Goal: Transaction & Acquisition: Purchase product/service

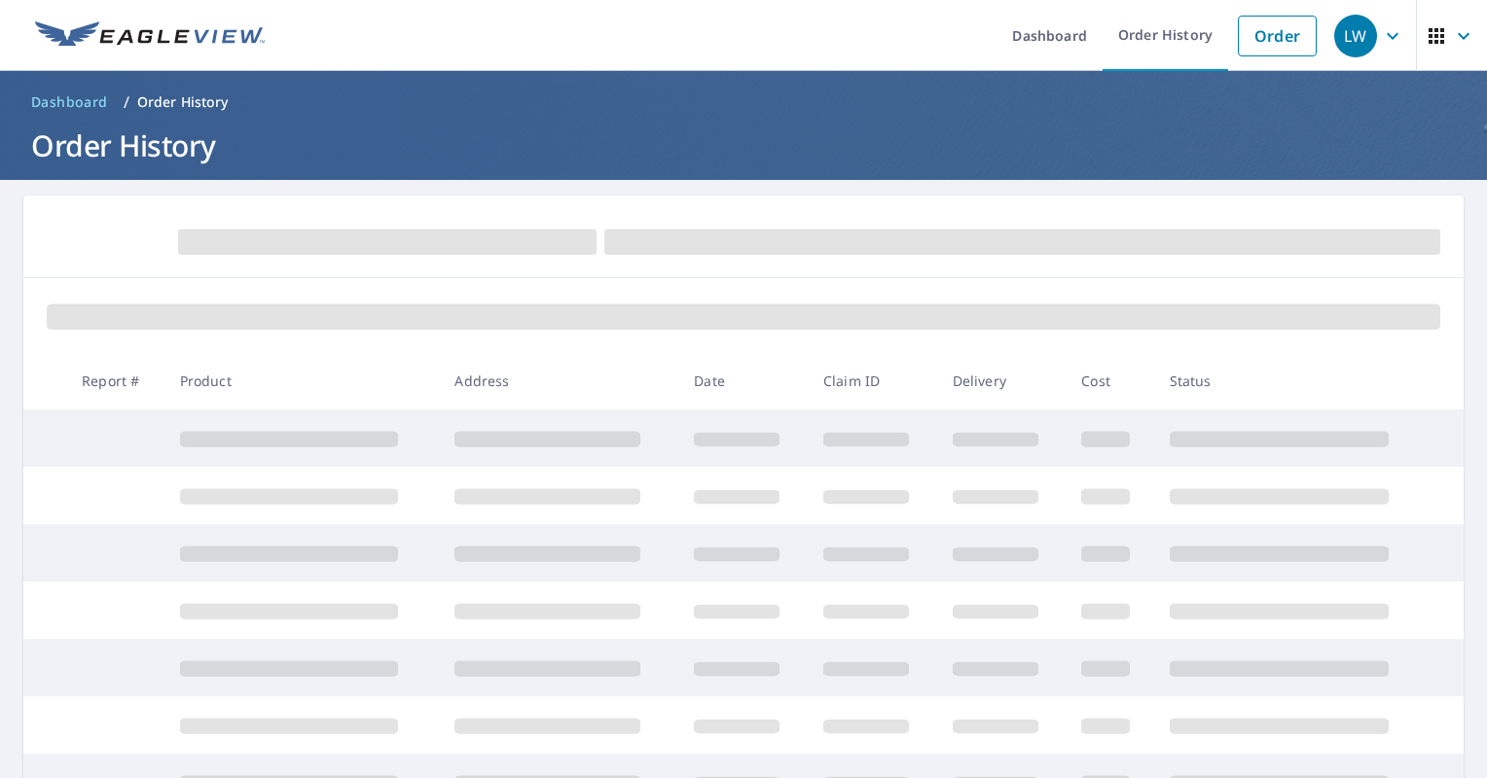
click at [147, 233] on form at bounding box center [743, 240] width 1393 height 43
click at [1259, 34] on link "Order" at bounding box center [1276, 36] width 79 height 41
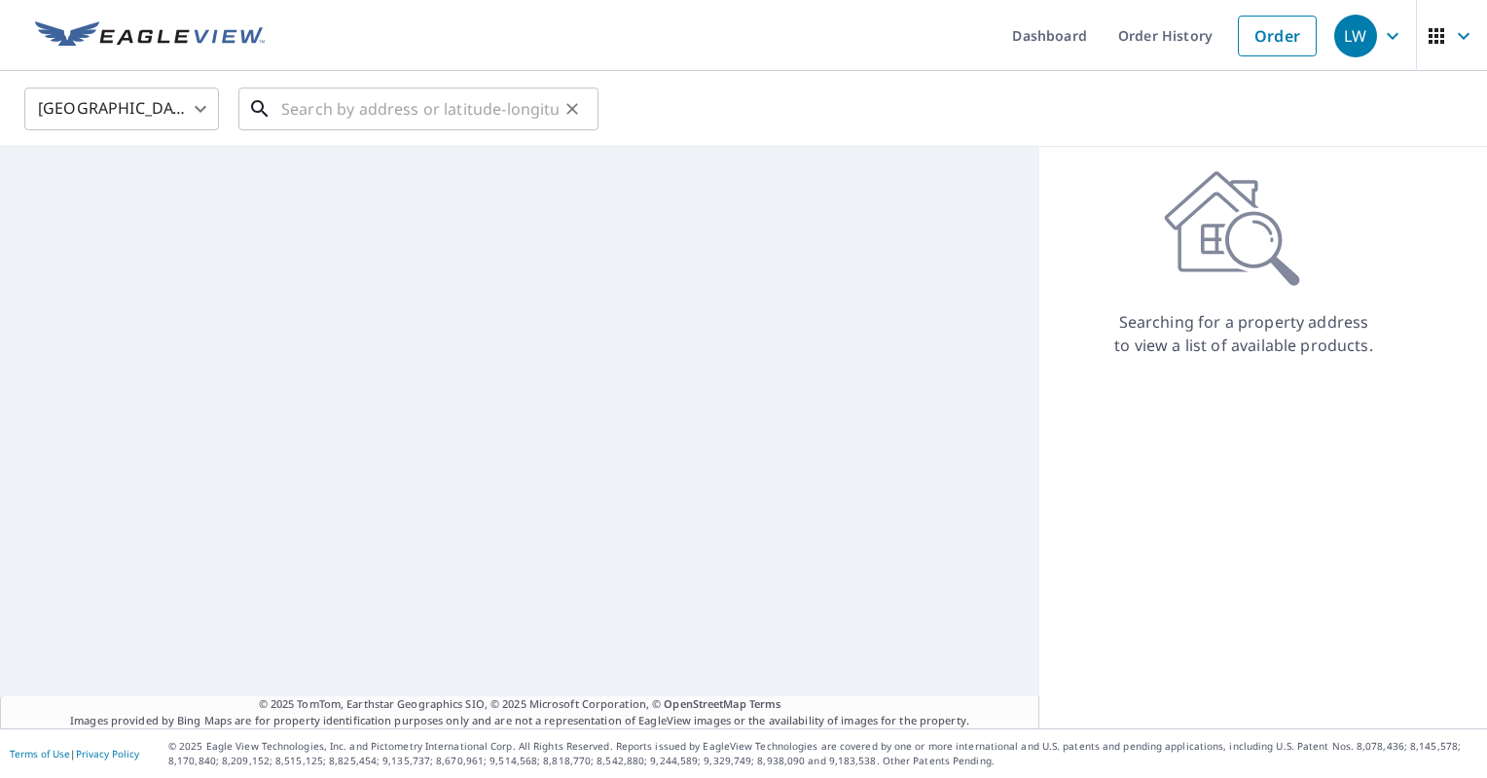
click at [525, 105] on input "text" at bounding box center [419, 109] width 277 height 54
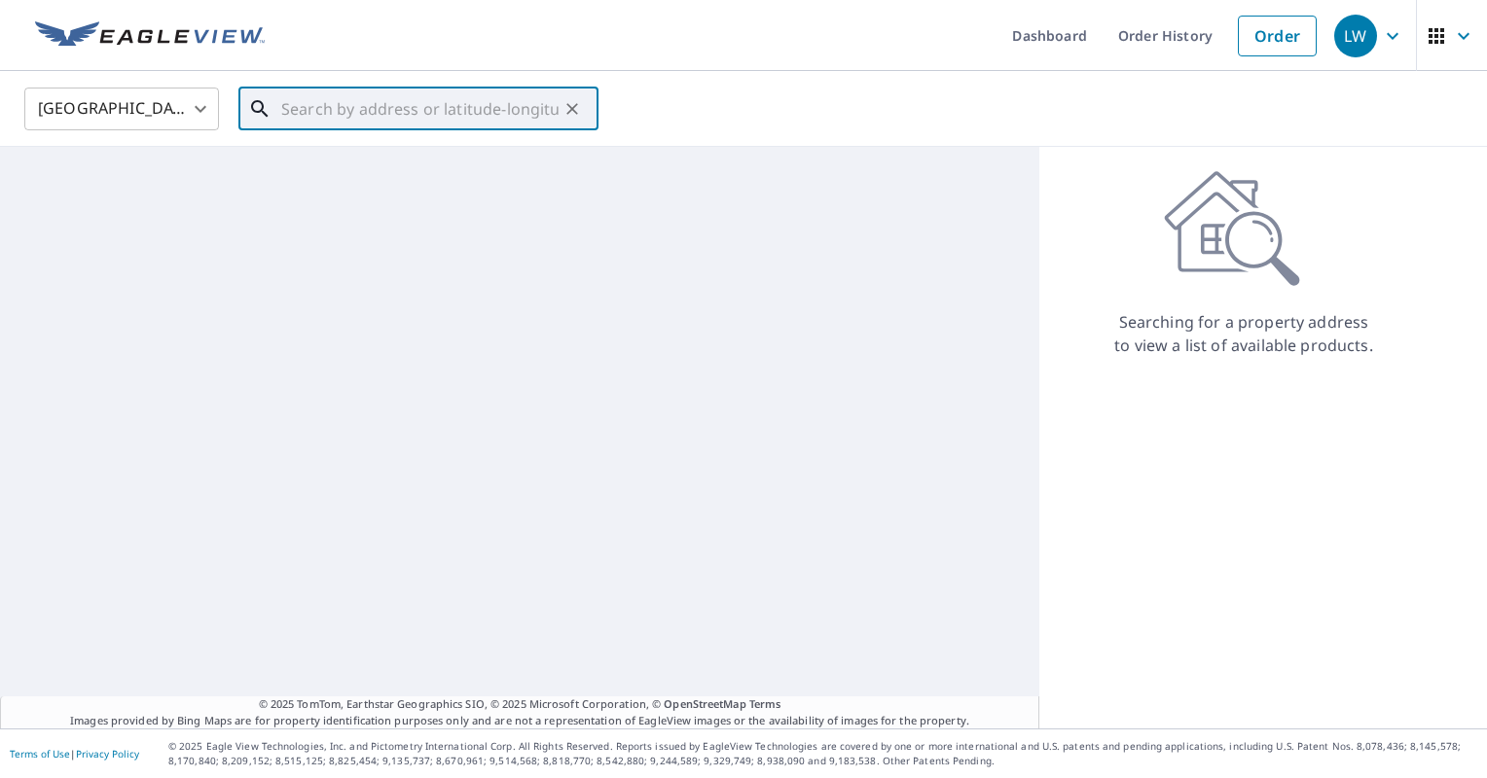
paste input "Centralized Authority Request Which Authority W"
type input "Centralized Authority Request Which Authority W"
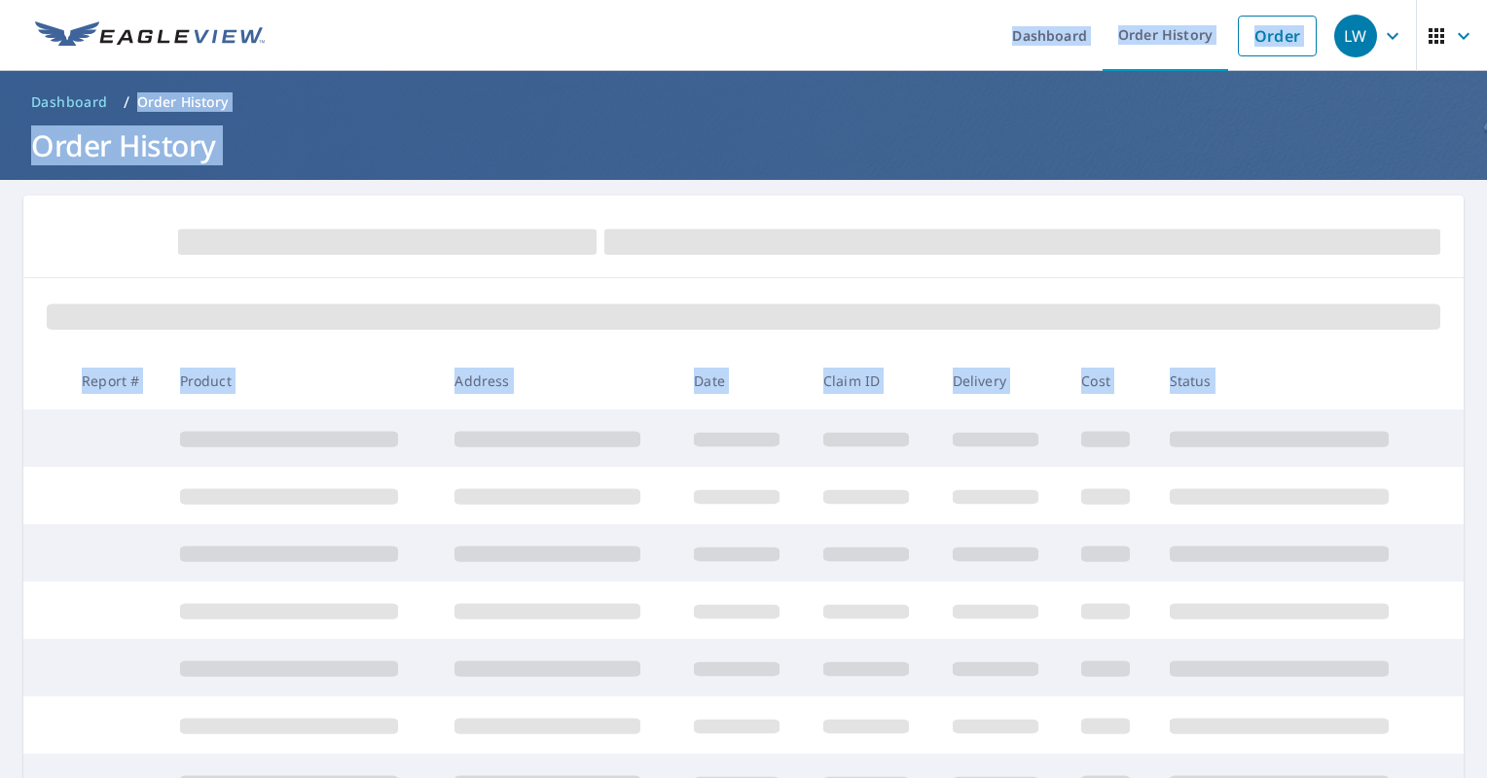
click at [394, 245] on span at bounding box center [387, 242] width 418 height 25
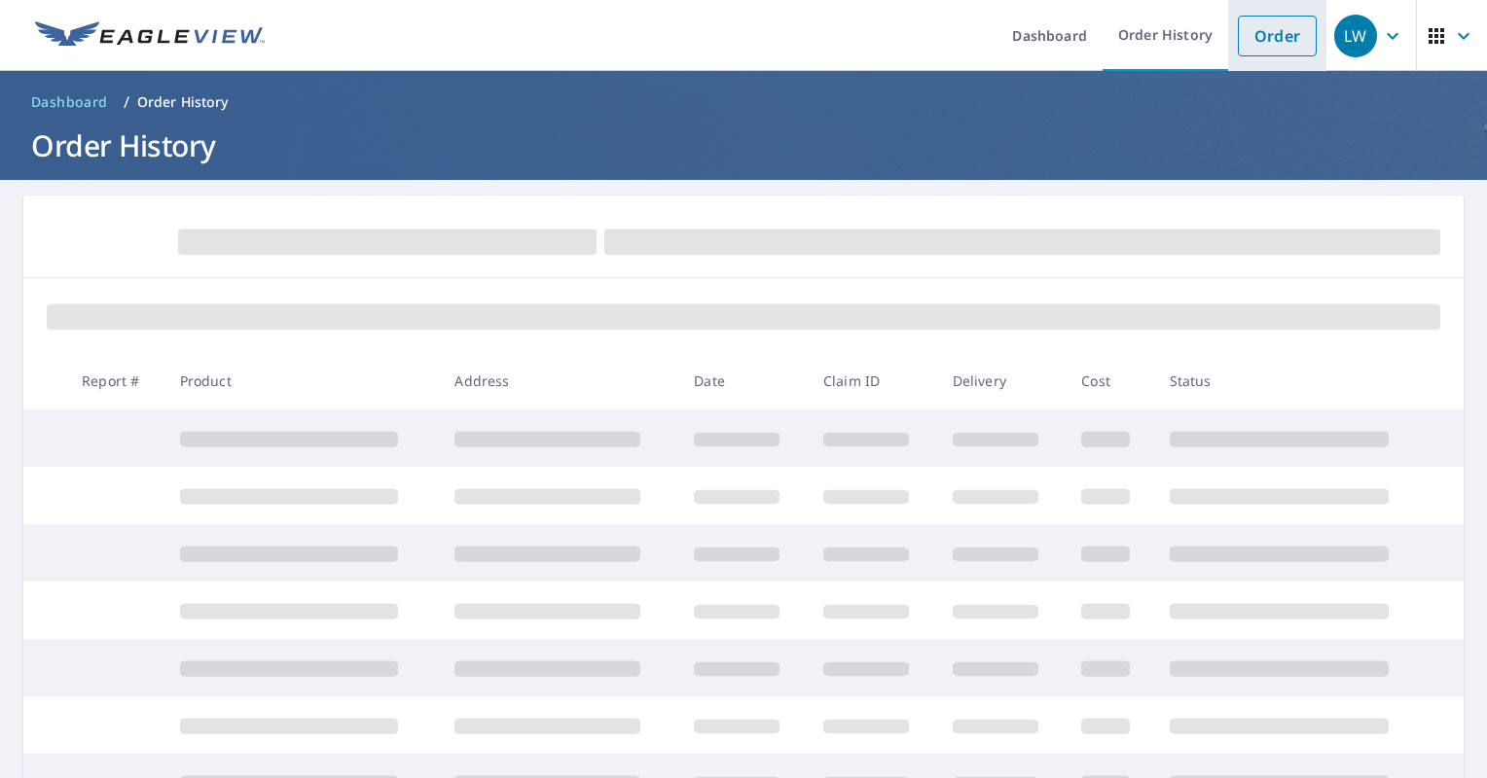
click at [1242, 52] on link "Order" at bounding box center [1276, 36] width 79 height 41
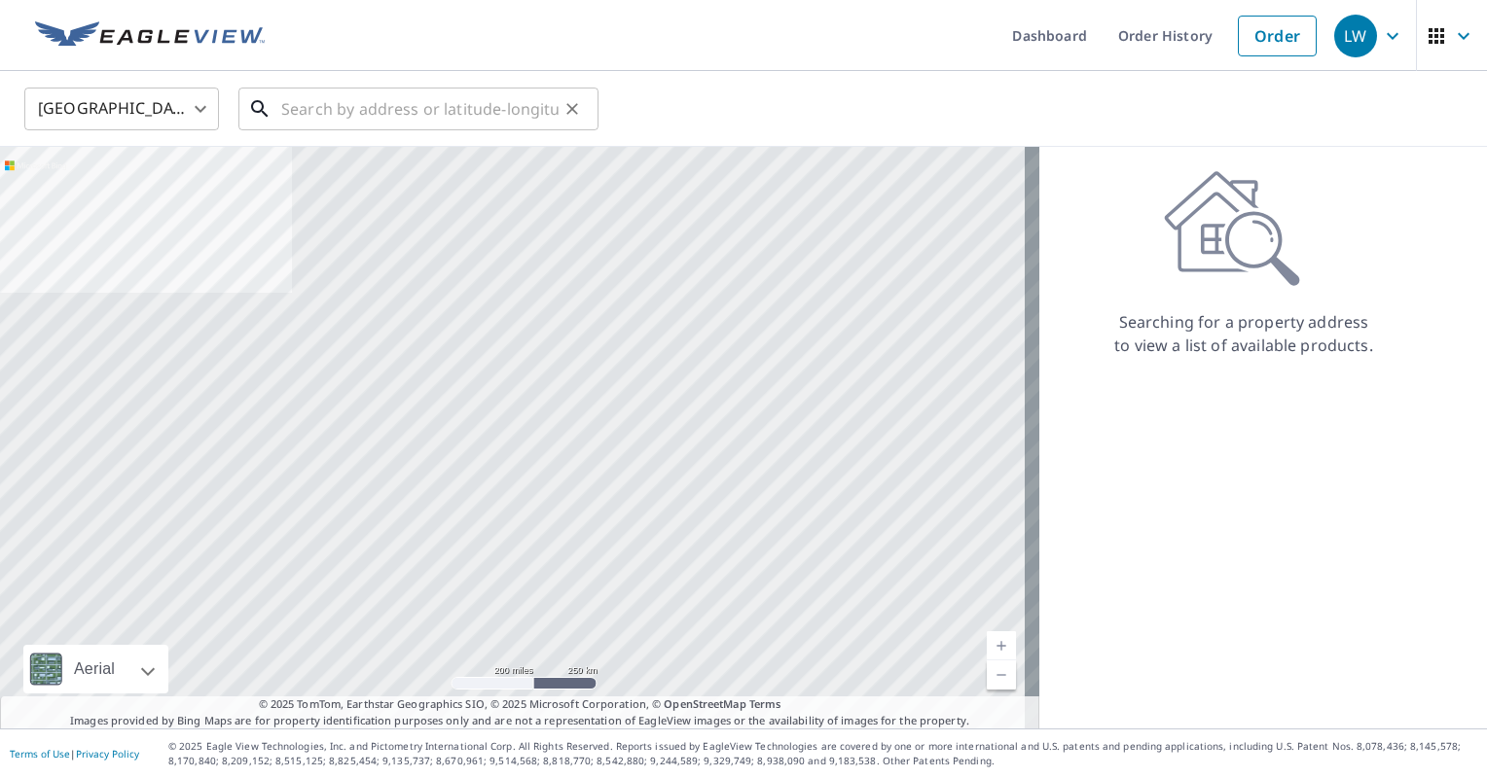
click at [394, 108] on input "text" at bounding box center [419, 109] width 277 height 54
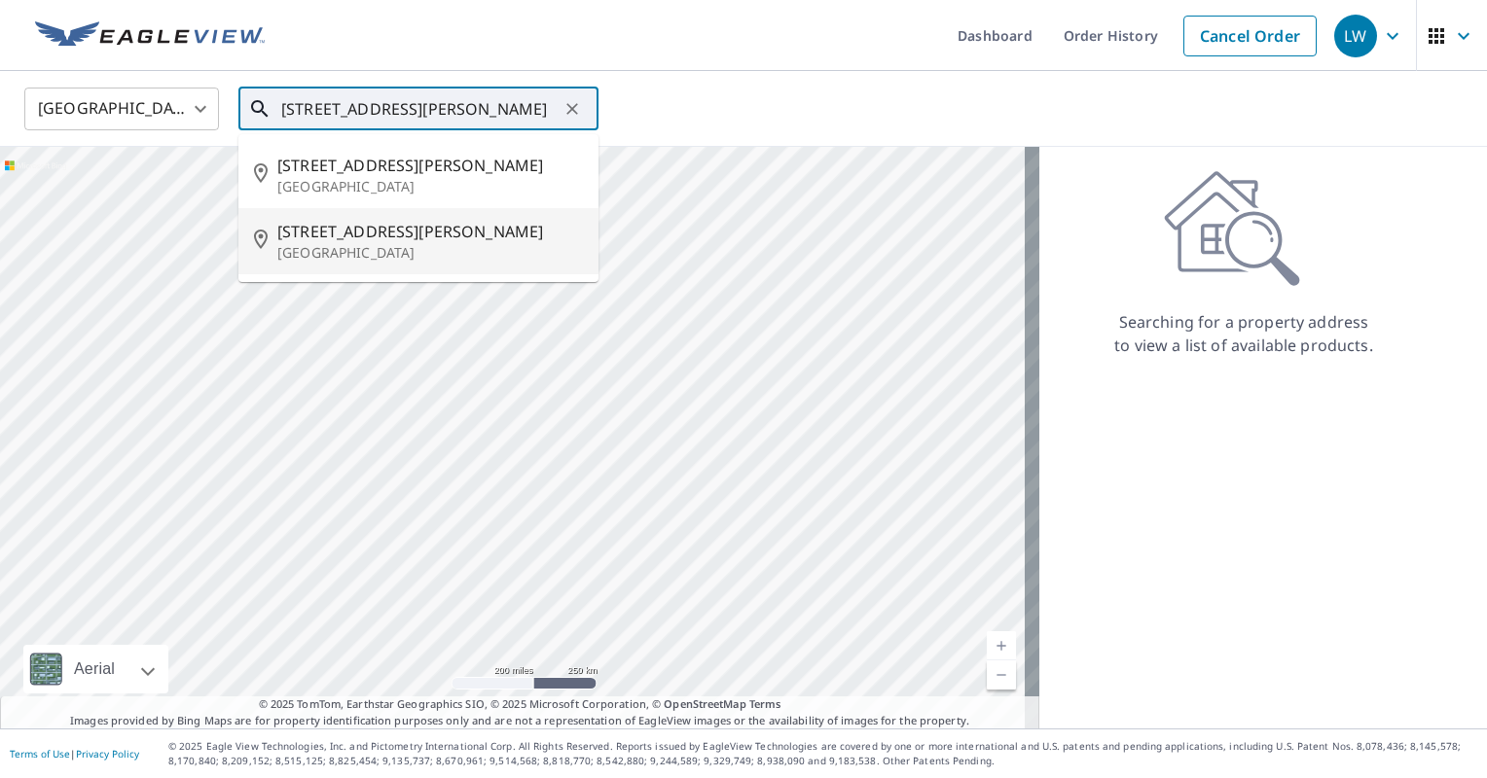
click at [366, 249] on p "[GEOGRAPHIC_DATA]" at bounding box center [429, 252] width 305 height 19
type input "[STREET_ADDRESS][PERSON_NAME][PERSON_NAME]"
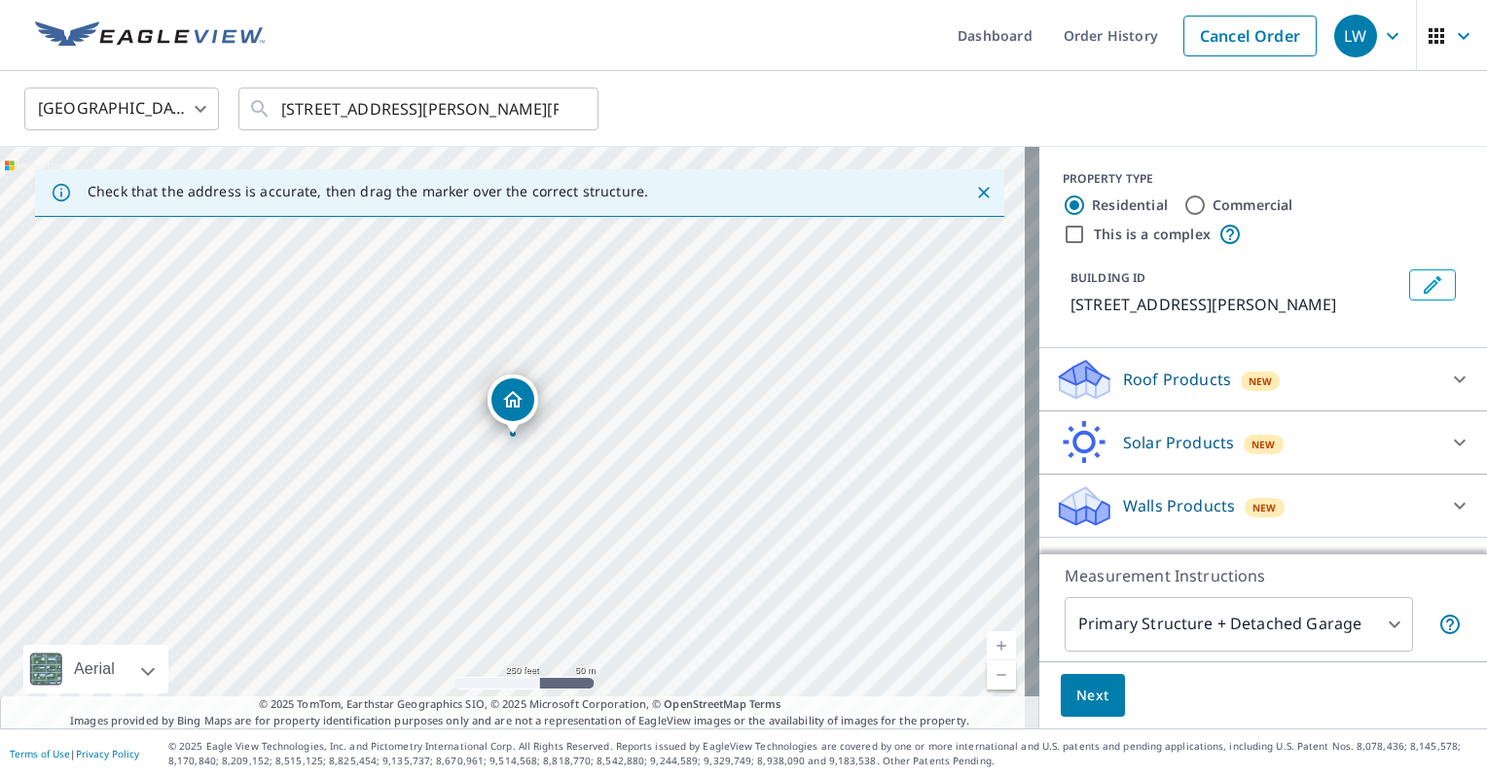
click at [1287, 502] on div "Walls Products New" at bounding box center [1245, 507] width 381 height 46
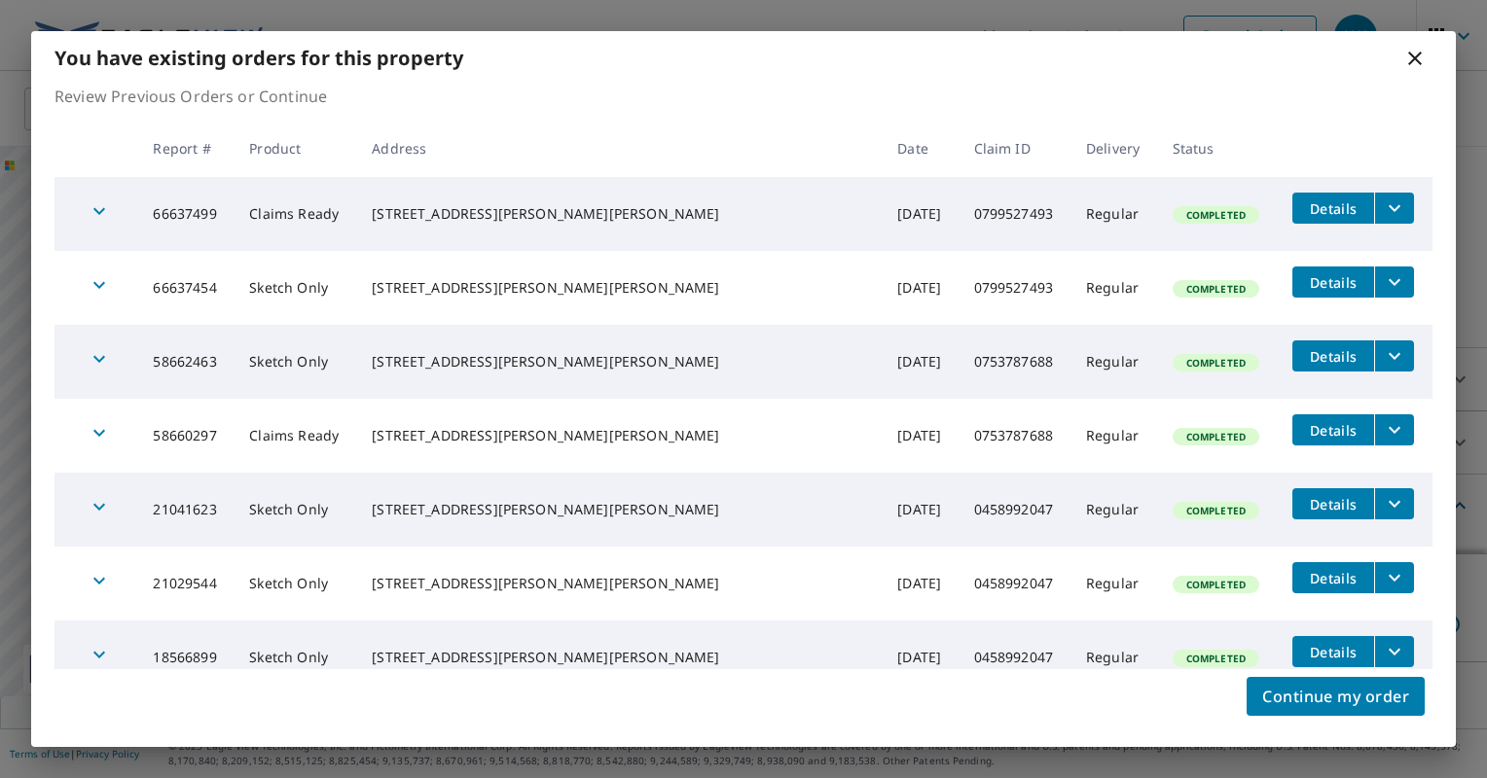
scroll to position [99, 0]
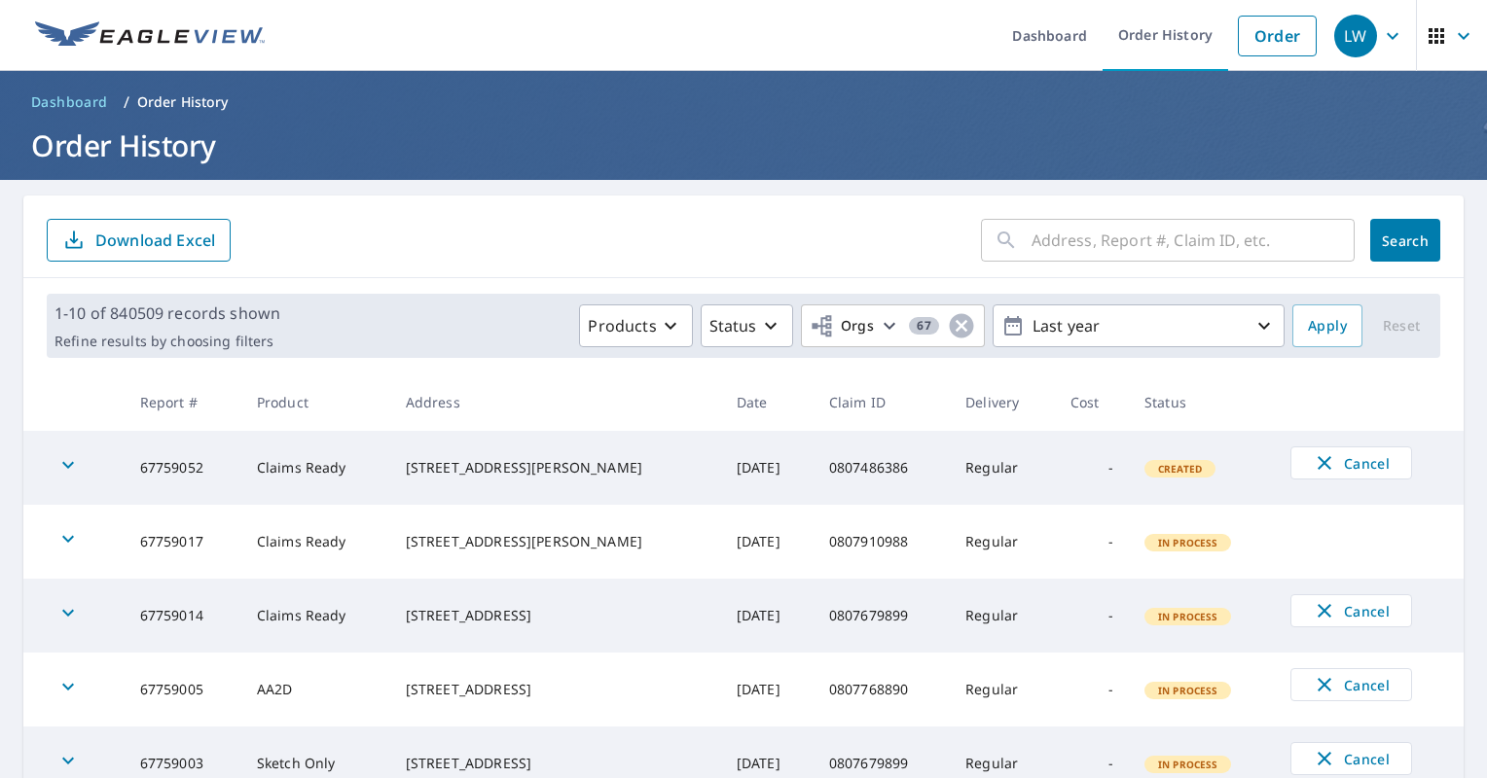
click at [1217, 233] on input "text" at bounding box center [1192, 240] width 323 height 54
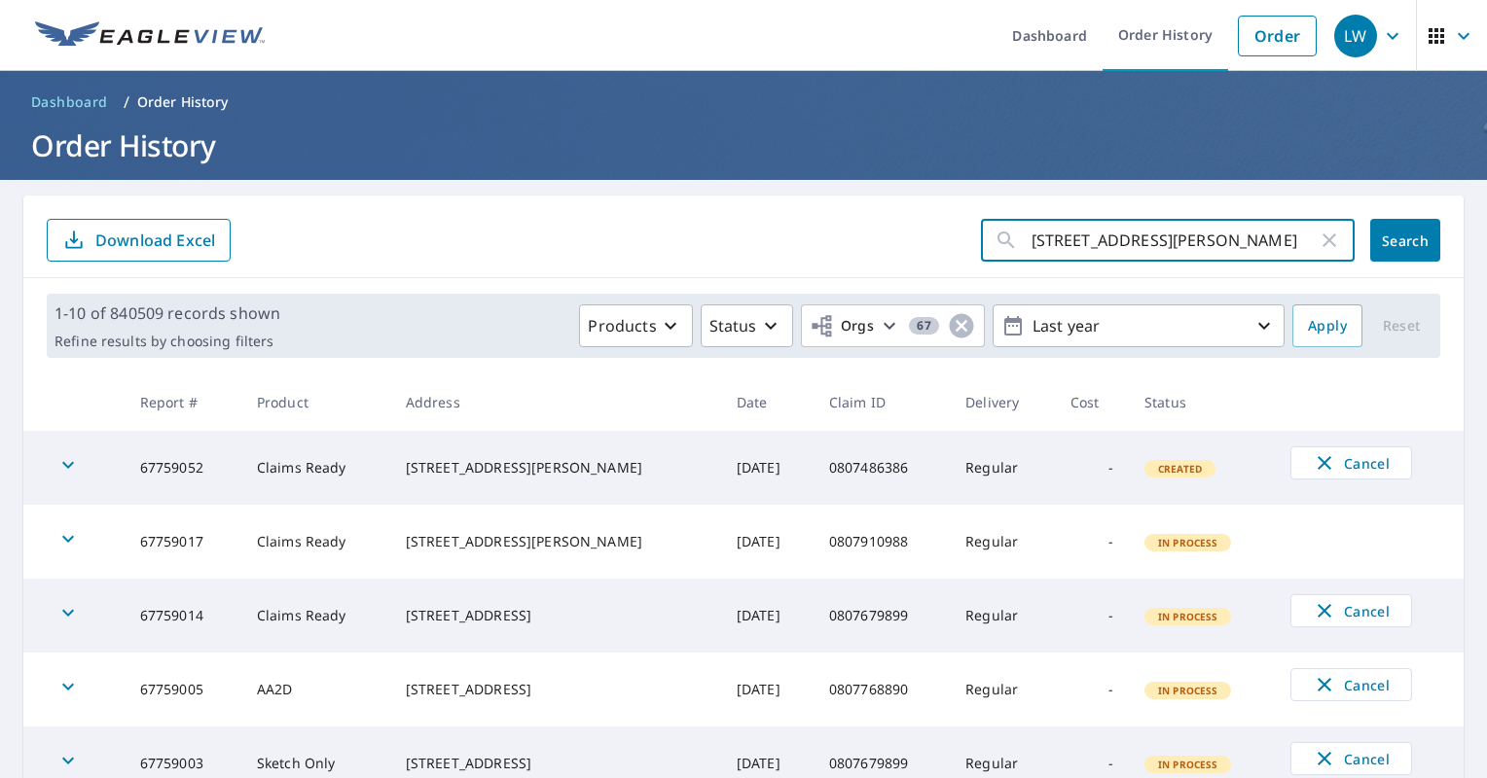
click at [1174, 227] on input "[STREET_ADDRESS][PERSON_NAME]" at bounding box center [1174, 240] width 286 height 54
type input "[STREET_ADDRESS][PERSON_NAME]"
click at [1385, 233] on span "Search" at bounding box center [1404, 241] width 39 height 18
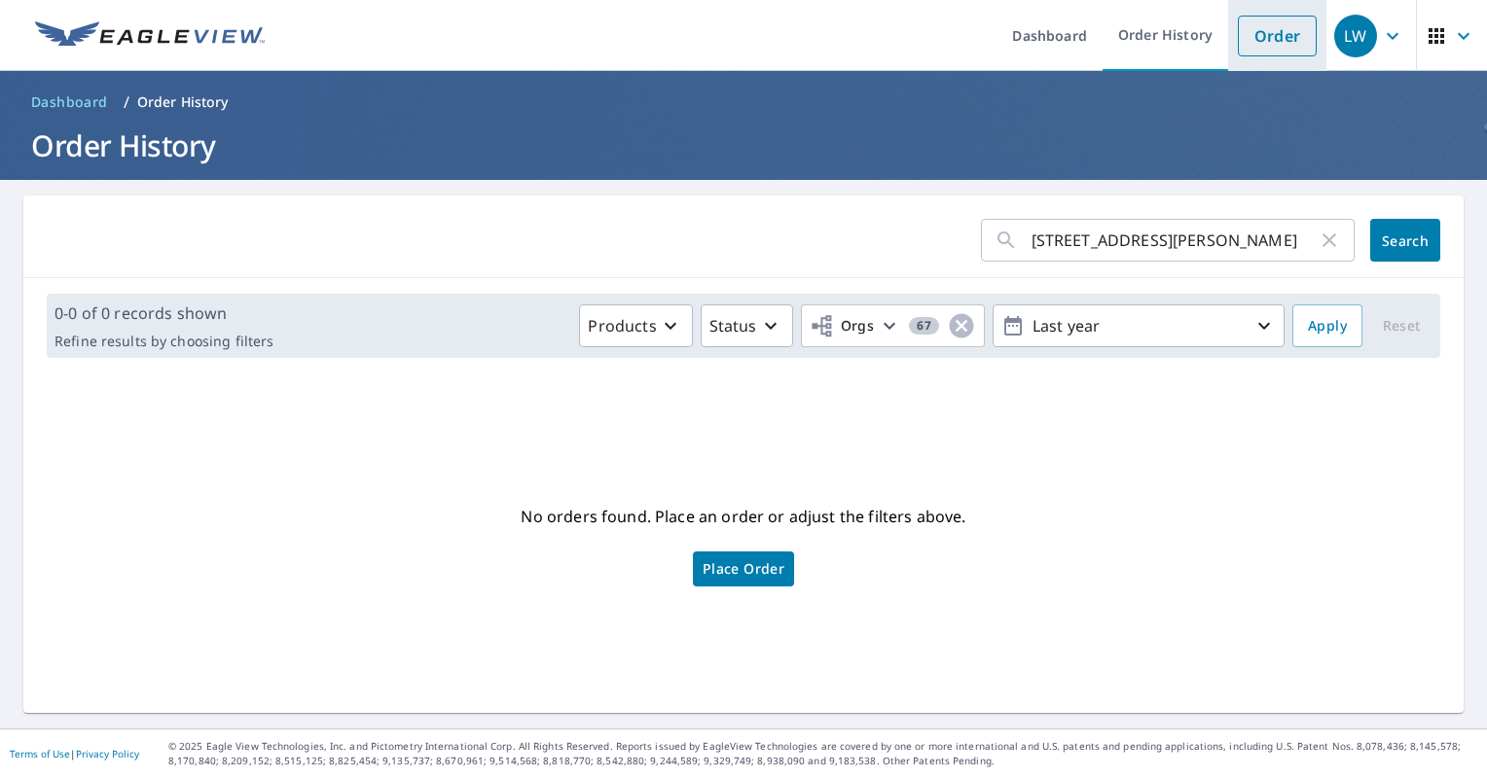
click at [1267, 36] on link "Order" at bounding box center [1276, 36] width 79 height 41
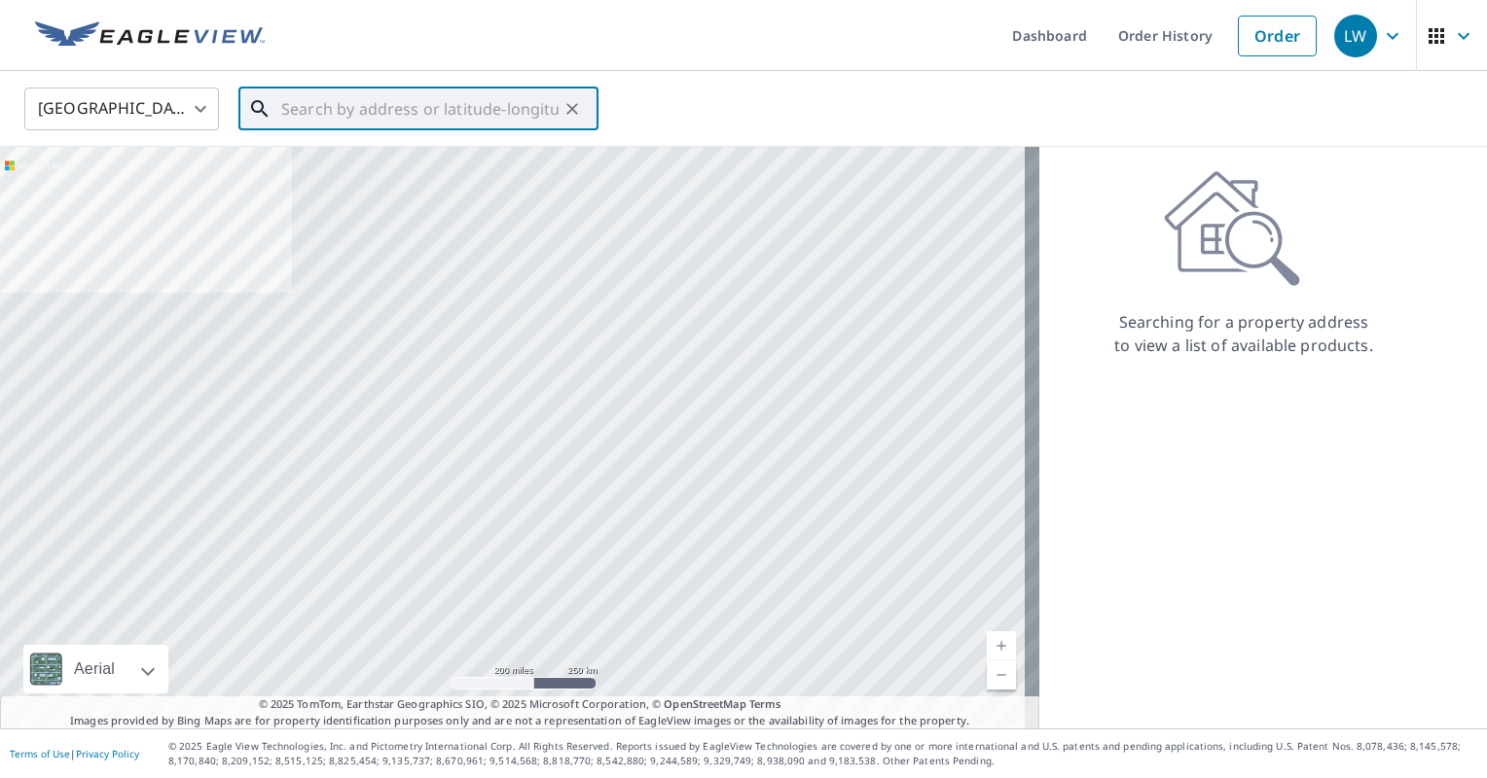
click at [388, 95] on input "text" at bounding box center [419, 109] width 277 height 54
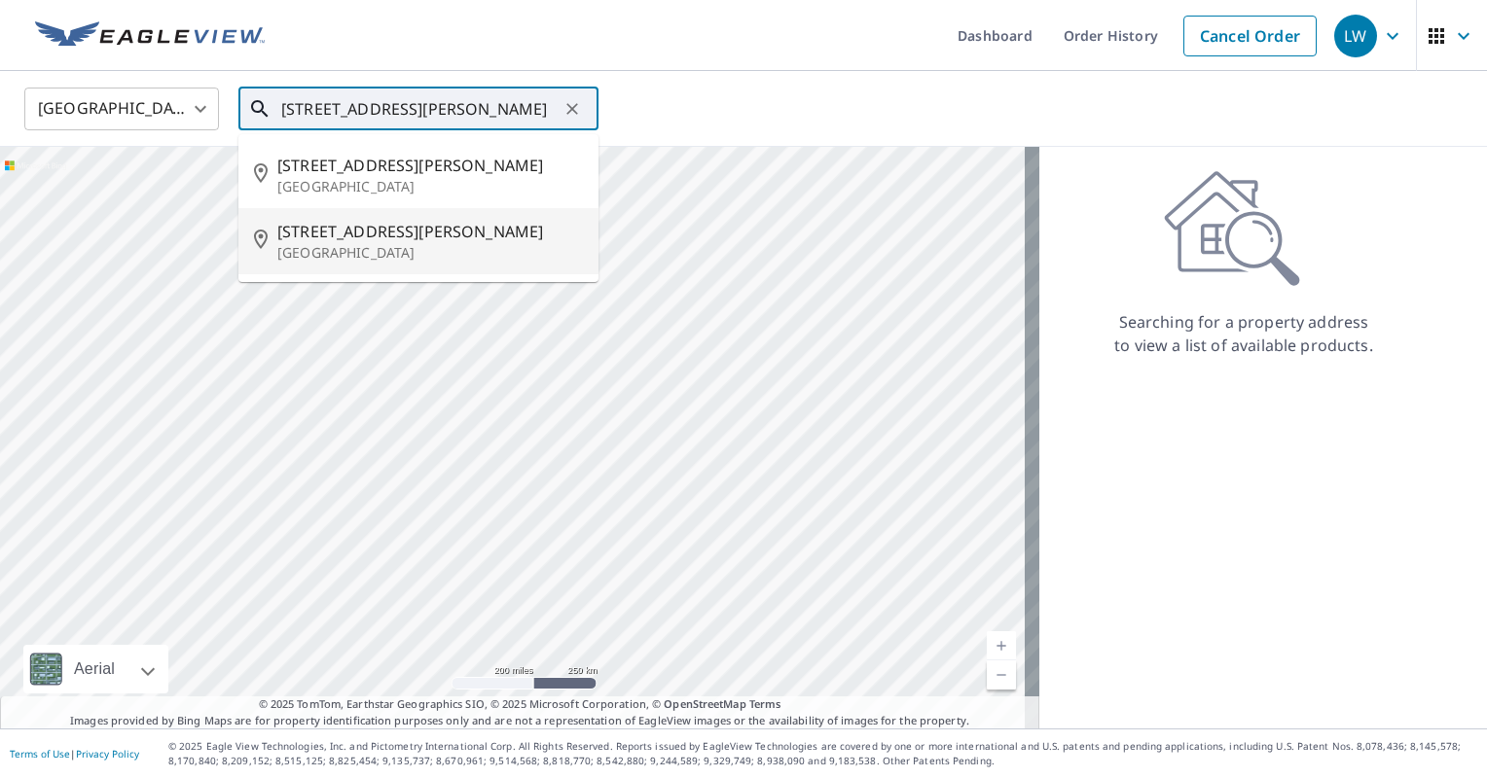
click at [332, 241] on span "[STREET_ADDRESS][PERSON_NAME]" at bounding box center [429, 231] width 305 height 23
type input "[STREET_ADDRESS][PERSON_NAME][PERSON_NAME]"
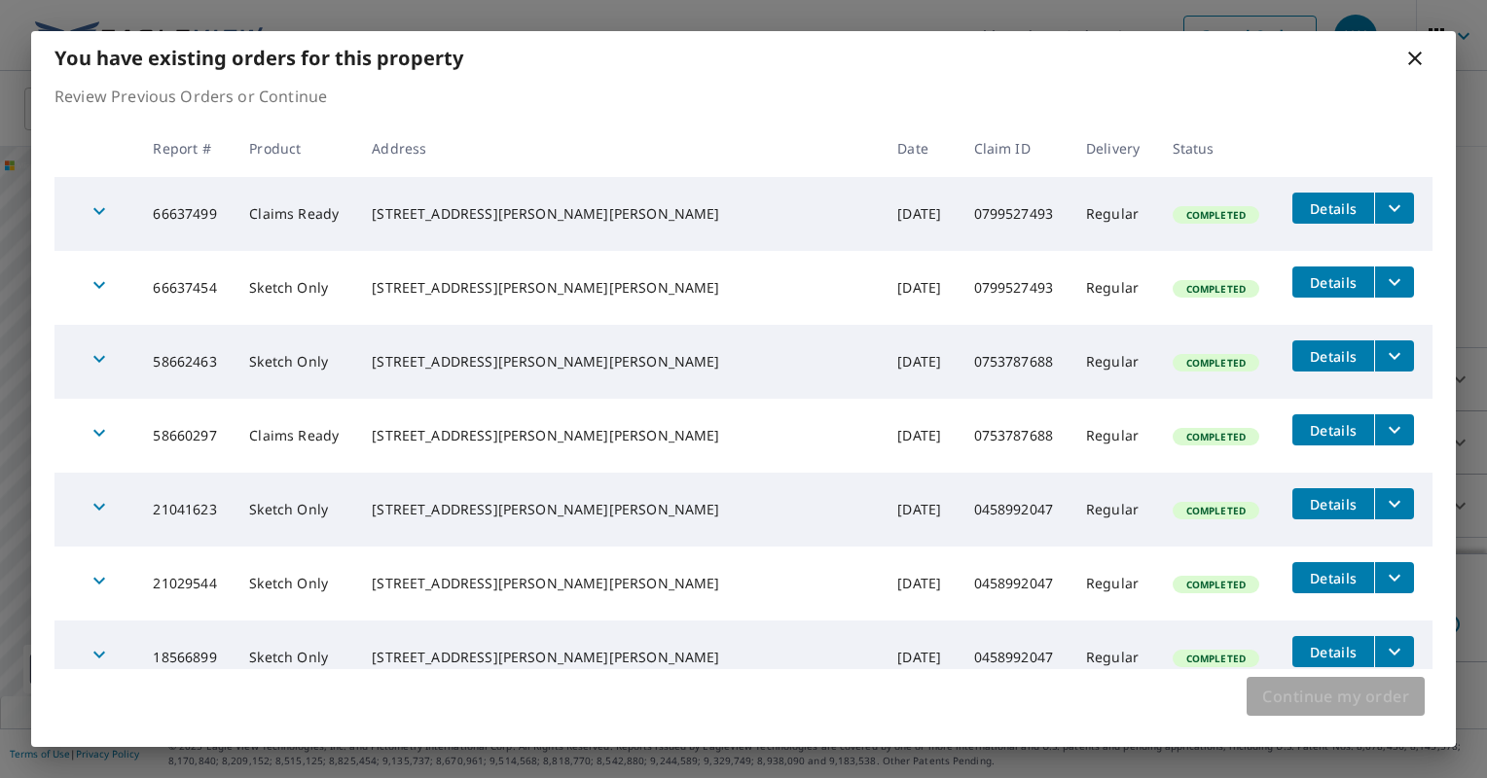
click at [1373, 681] on button "Continue my order" at bounding box center [1335, 696] width 178 height 39
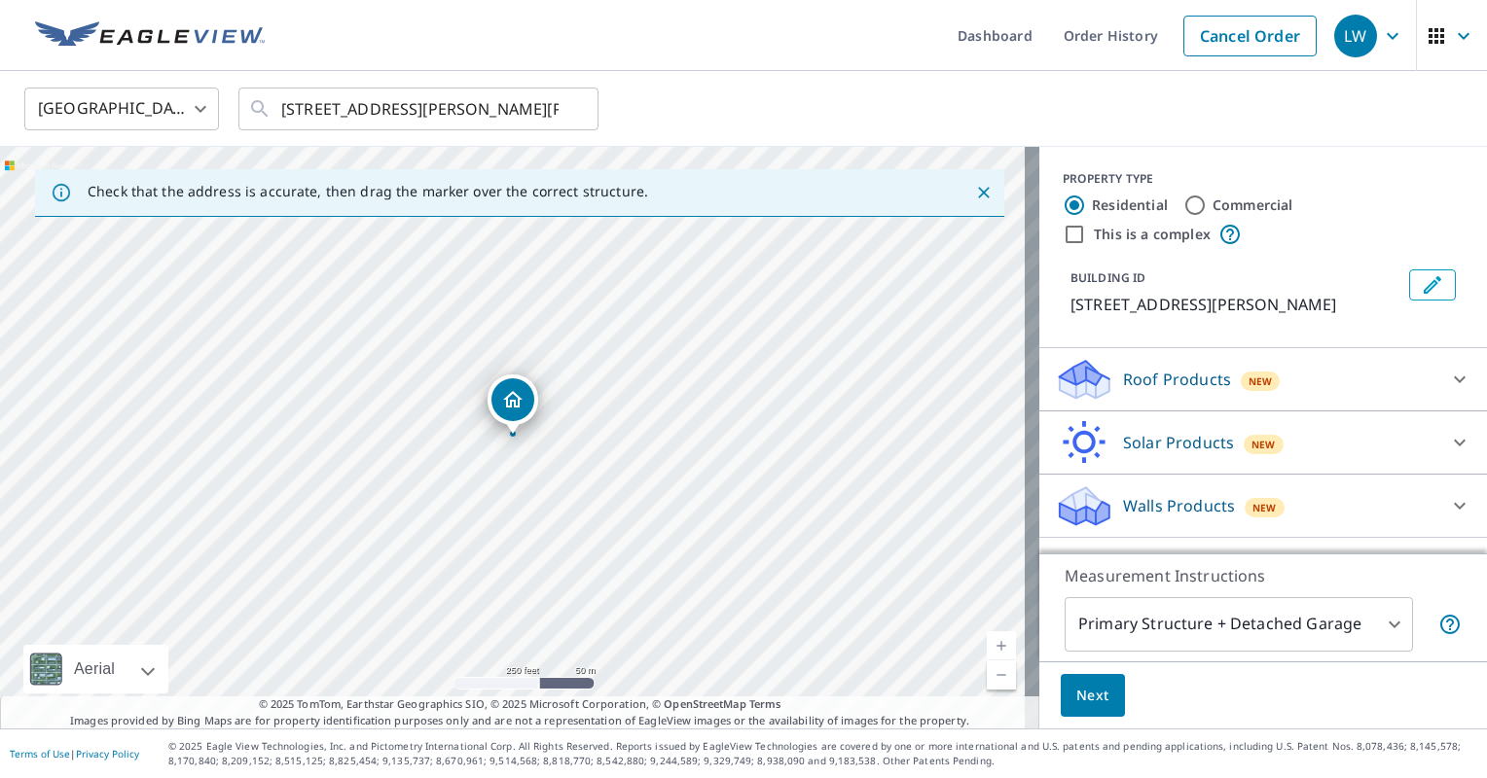
click at [1253, 494] on div "New" at bounding box center [1264, 505] width 40 height 23
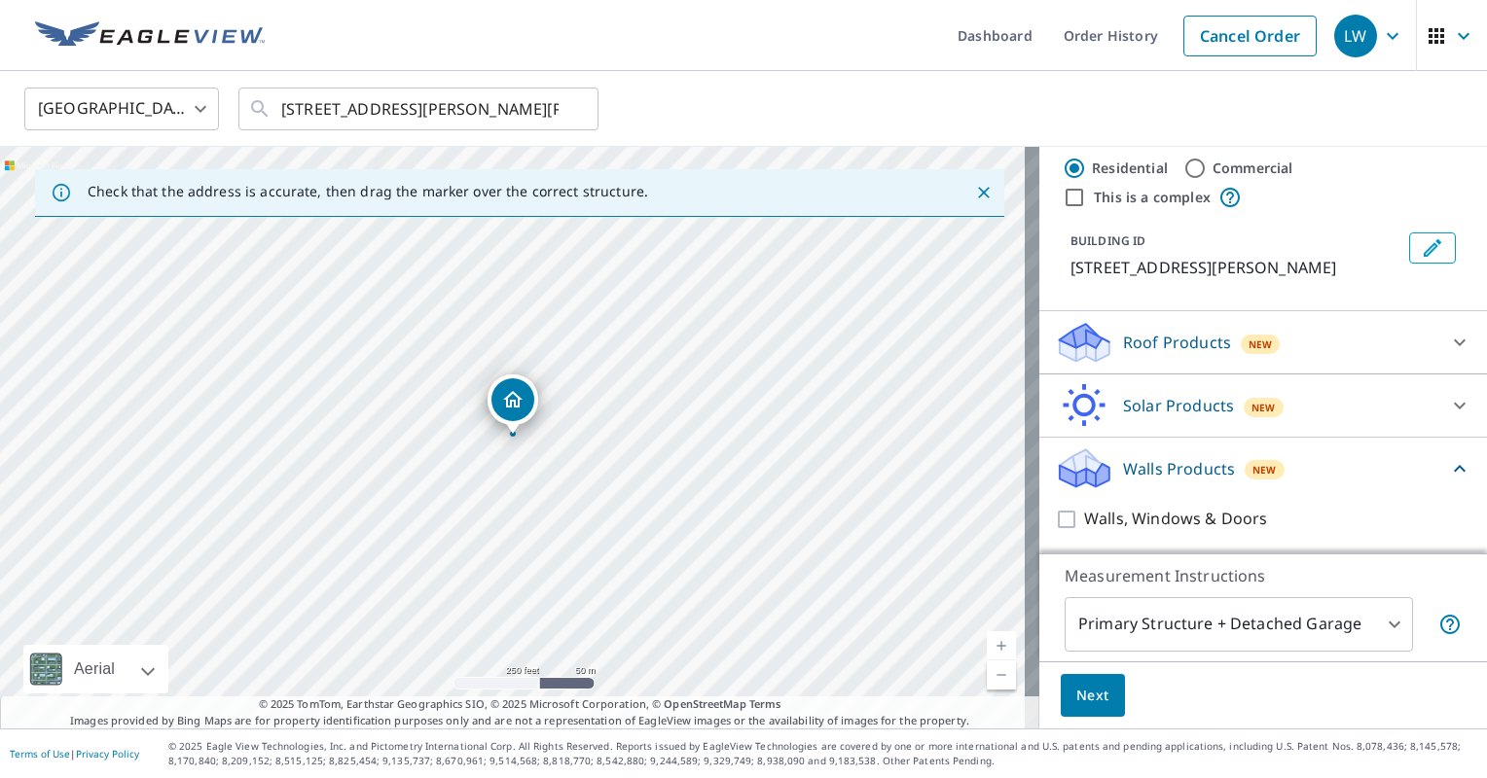
click at [1191, 503] on div "Walls, Windows & Doors" at bounding box center [1263, 518] width 416 height 55
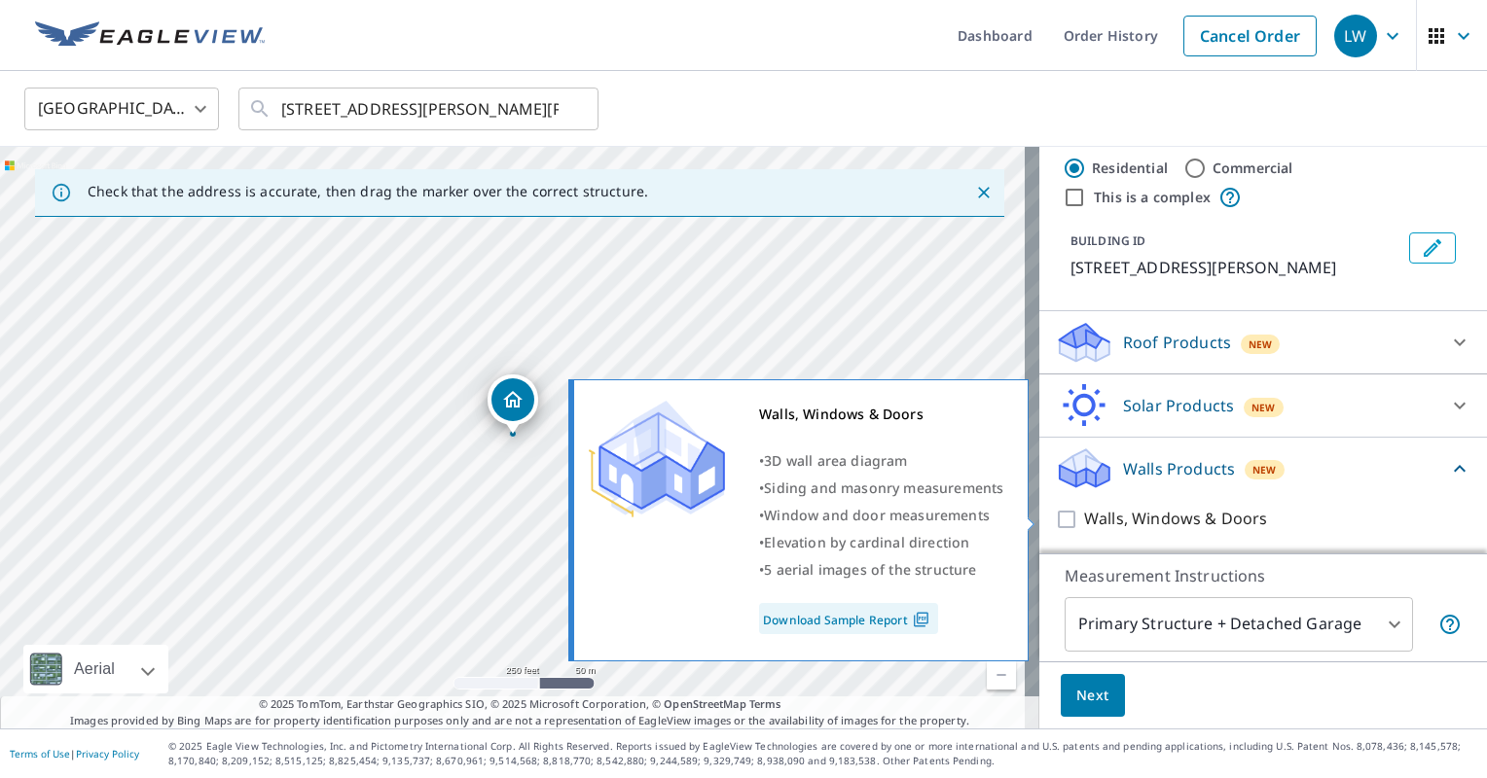
click at [1166, 520] on p "Walls, Windows & Doors" at bounding box center [1175, 519] width 183 height 24
click at [1084, 520] on input "Walls, Windows & Doors" at bounding box center [1069, 519] width 29 height 23
checkbox input "true"
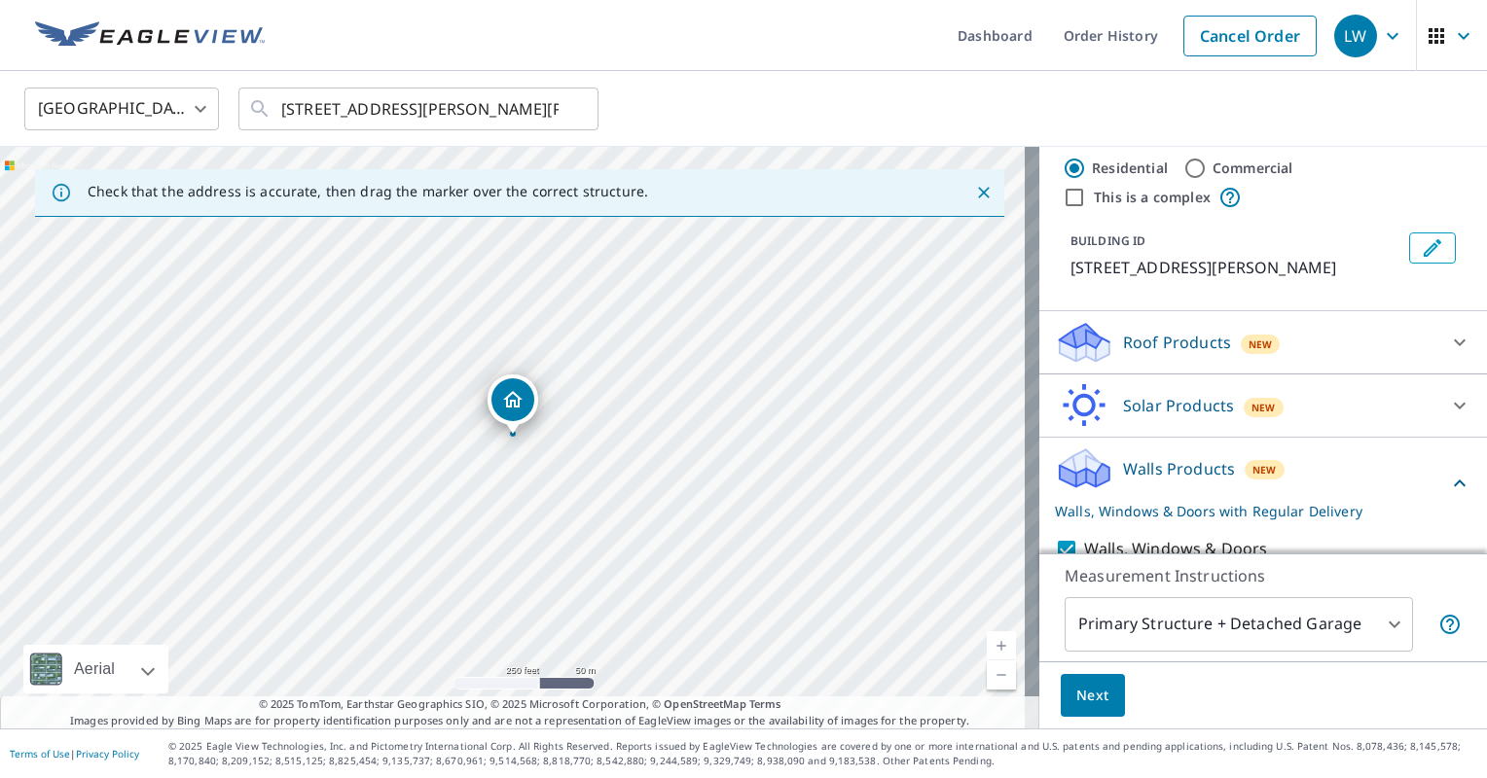
scroll to position [110, 0]
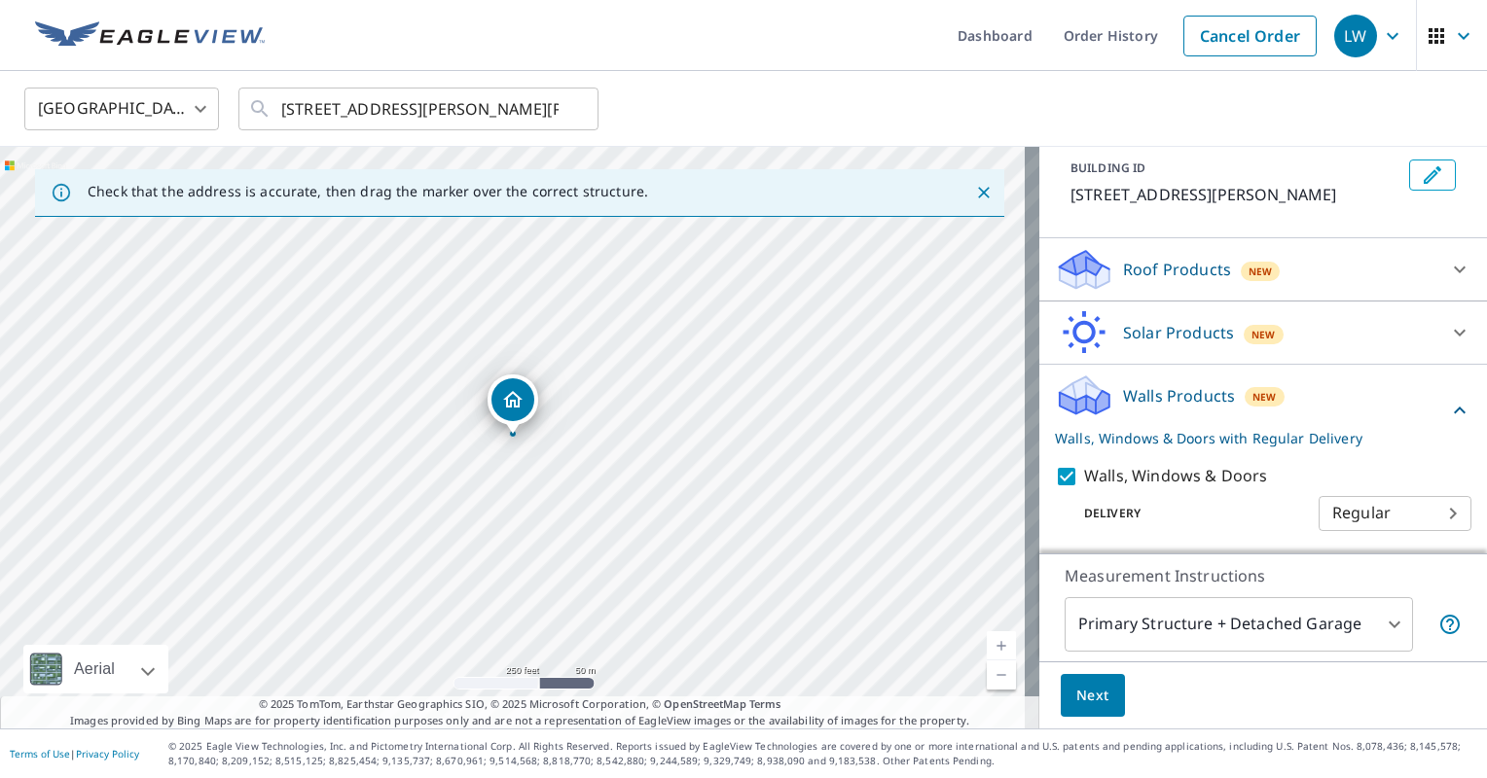
click at [1091, 697] on span "Next" at bounding box center [1092, 696] width 33 height 24
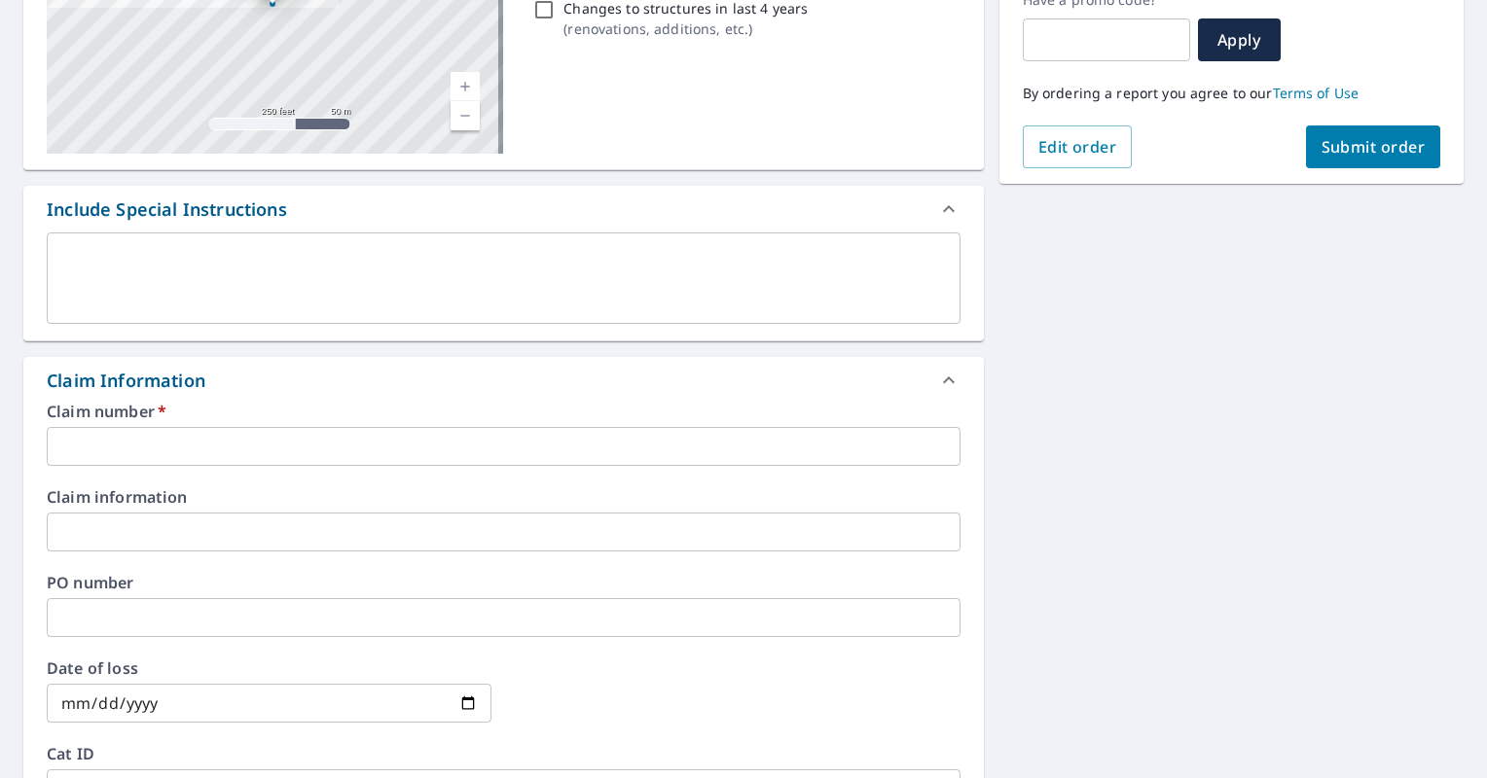
scroll to position [350, 0]
click at [132, 448] on input "text" at bounding box center [504, 445] width 914 height 39
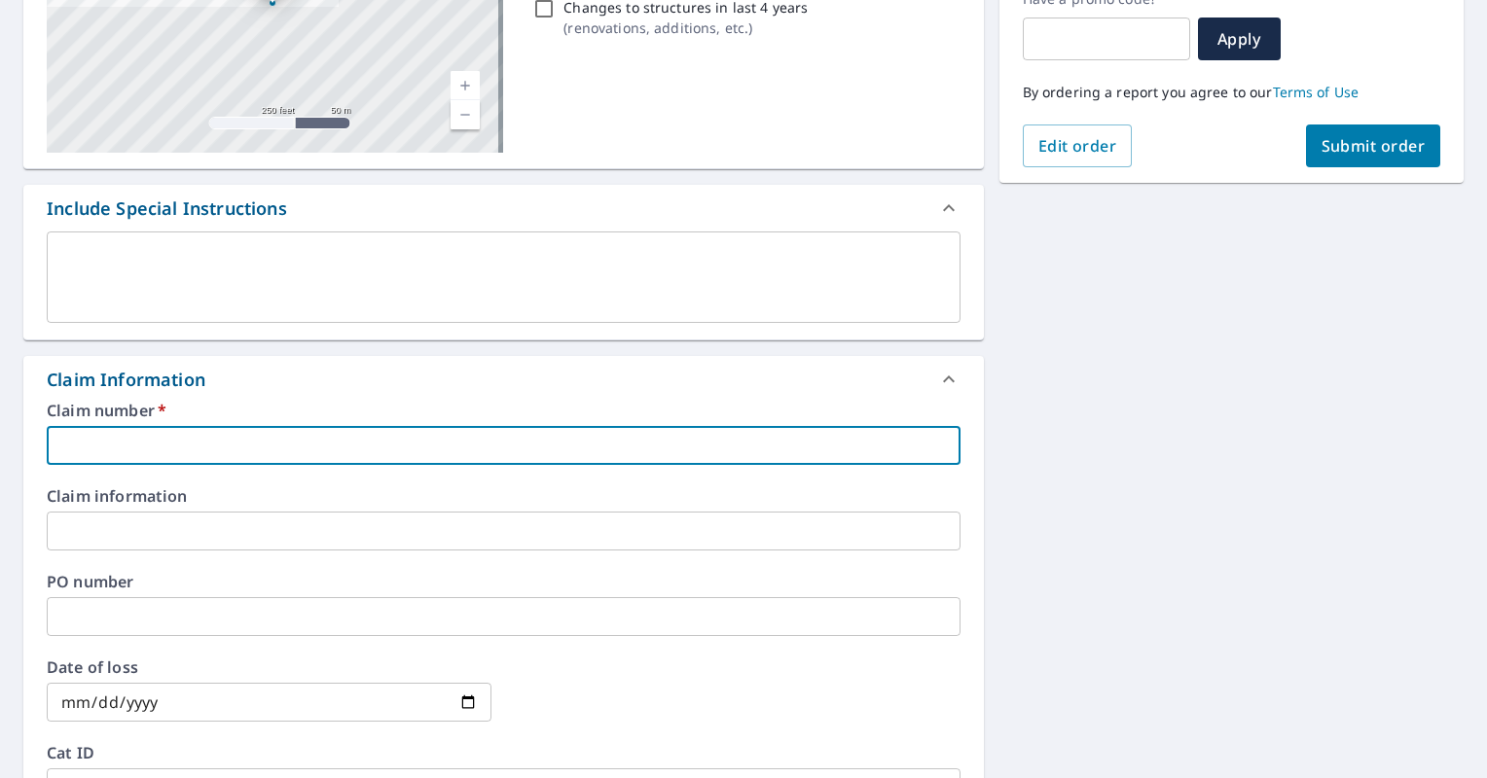
paste input "0799527493"
type input "0799527493"
click at [1321, 148] on span "Submit order" at bounding box center [1373, 145] width 104 height 21
